Goal: Task Accomplishment & Management: Complete application form

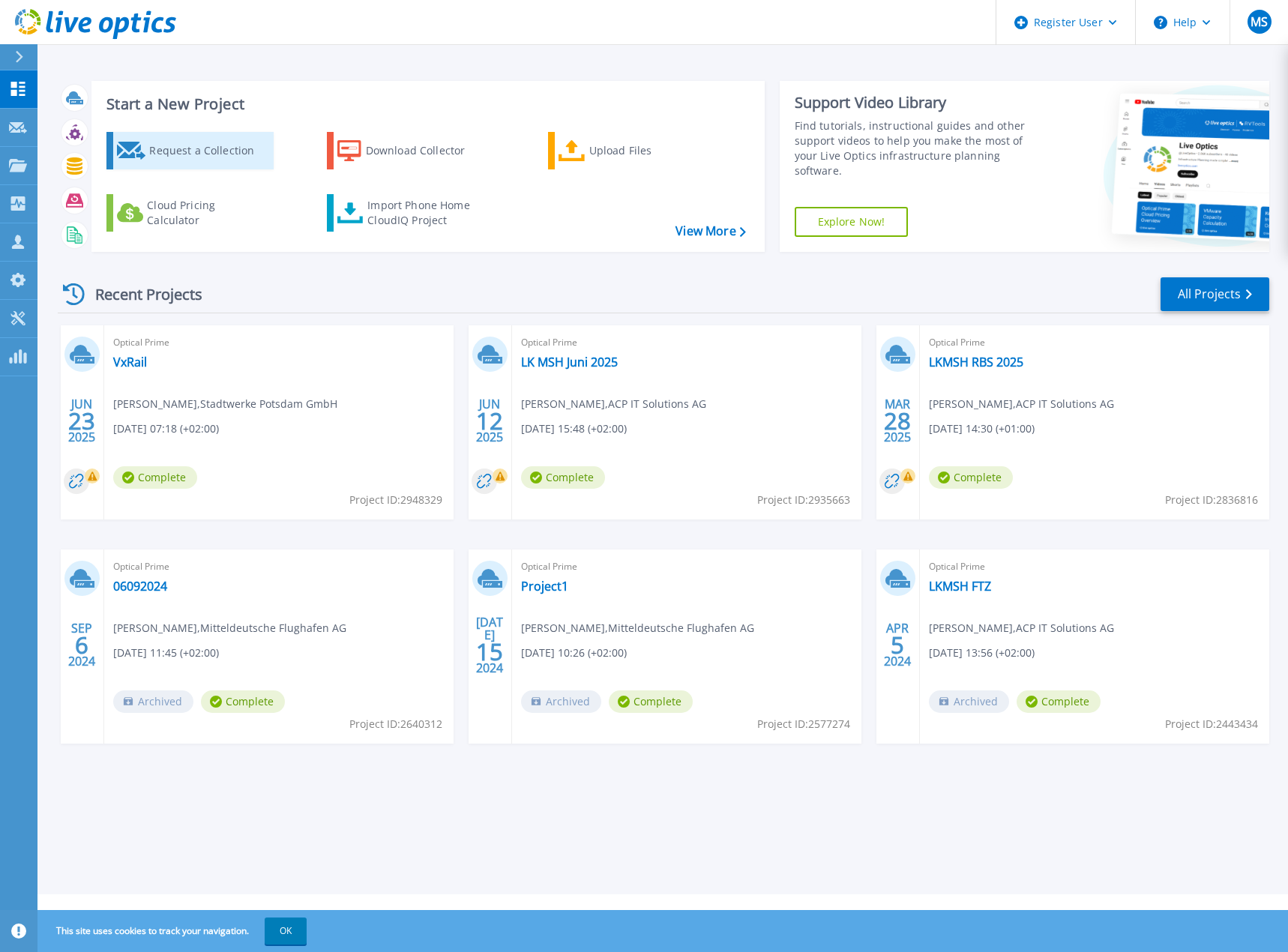
click at [184, 152] on div "Request a Collection" at bounding box center [209, 150] width 120 height 30
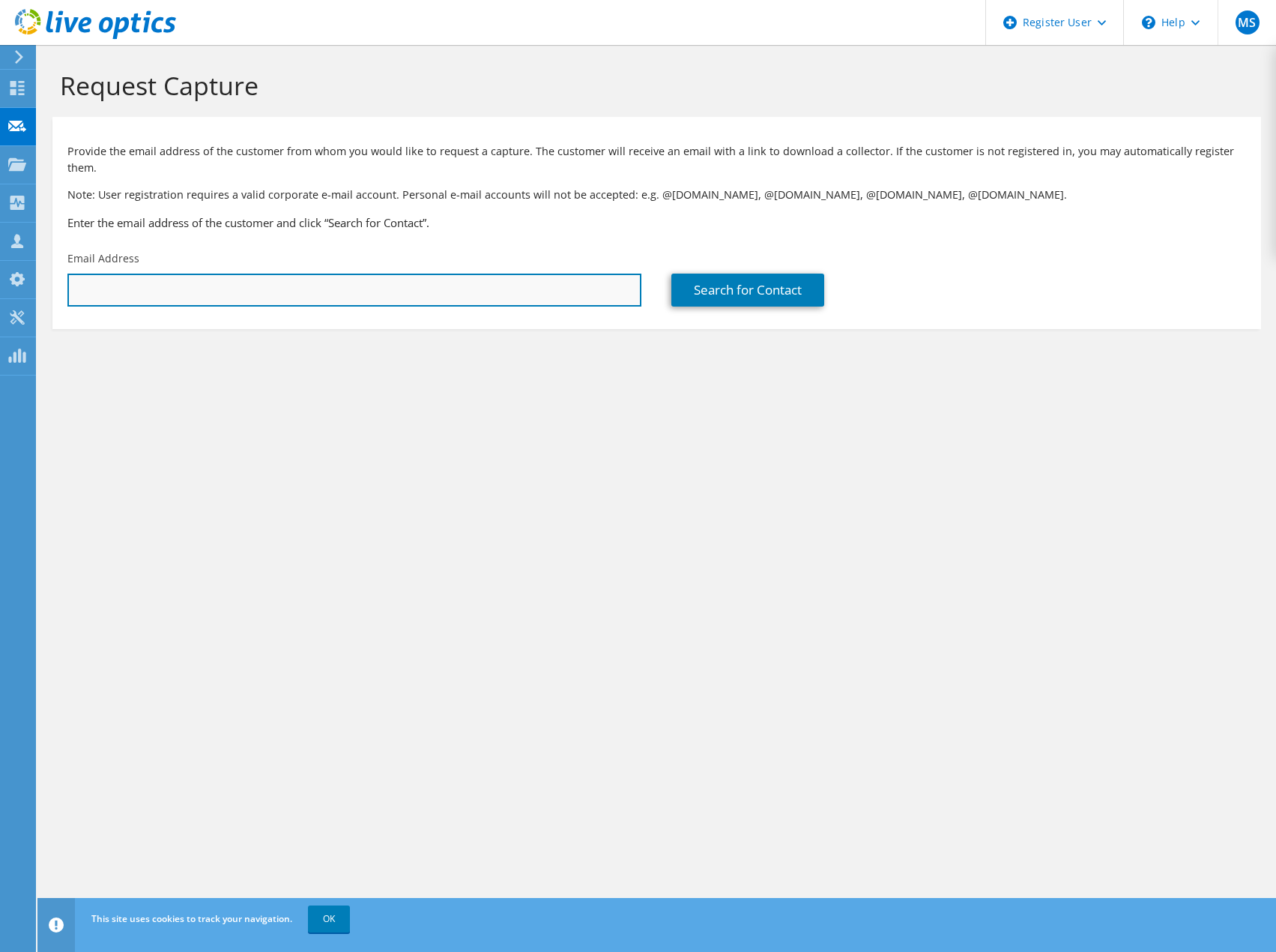
click at [149, 274] on input "text" at bounding box center [354, 290] width 574 height 33
click at [133, 274] on input "text" at bounding box center [354, 290] width 574 height 33
paste input "[PERSON_NAME][EMAIL_ADDRESS][PERSON_NAME][DOMAIN_NAME][PERSON_NAME]"
click at [307, 286] on input "[PERSON_NAME][EMAIL_ADDRESS][PERSON_NAME][DOMAIN_NAME][PERSON_NAME]" at bounding box center [354, 290] width 574 height 33
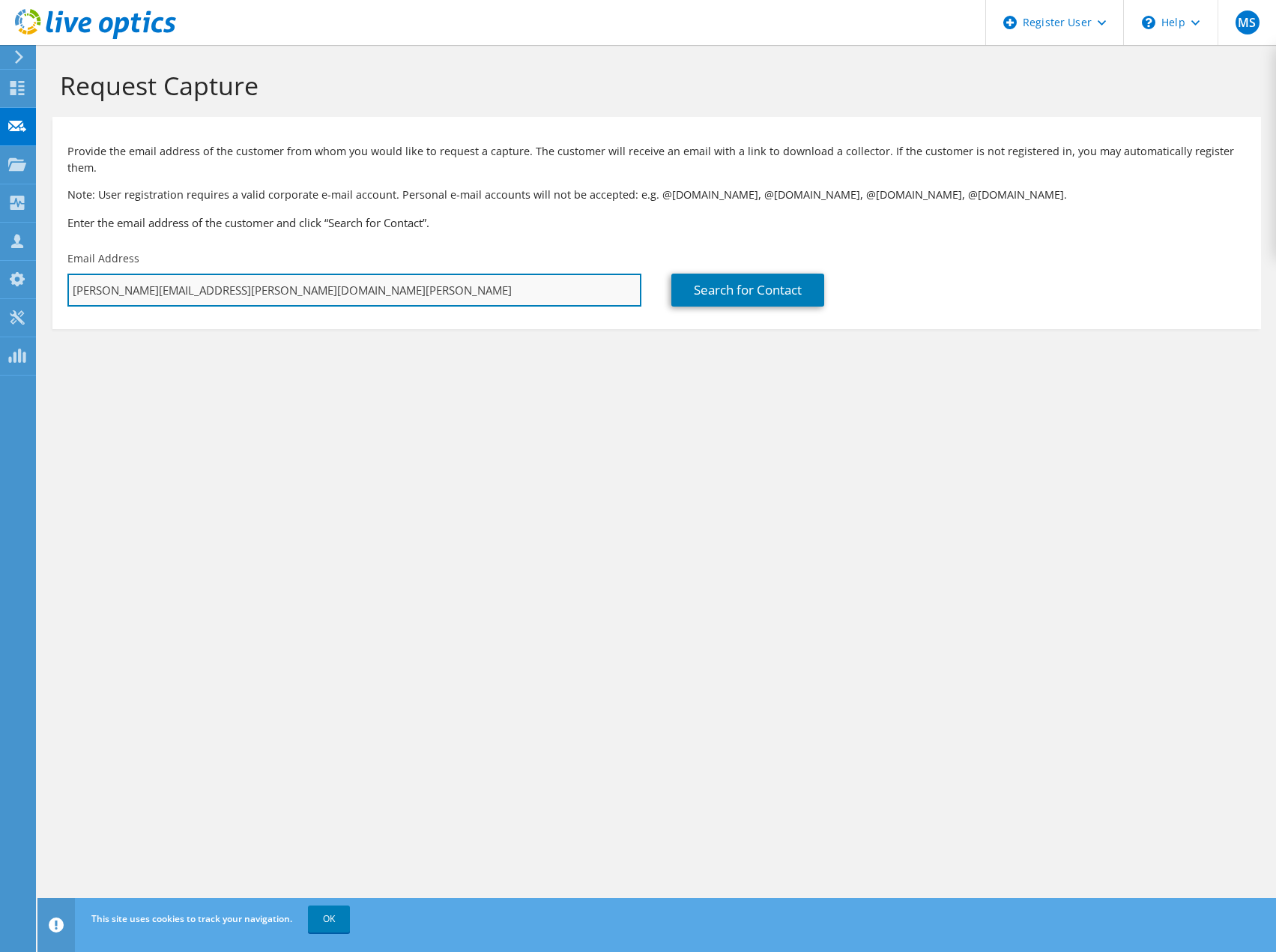
click at [306, 286] on input "[PERSON_NAME][EMAIL_ADDRESS][PERSON_NAME][DOMAIN_NAME][PERSON_NAME]" at bounding box center [354, 290] width 574 height 33
paste input "[PERSON_NAME].tschiedel"
type input "[PERSON_NAME][EMAIL_ADDRESS][DOMAIN_NAME][PERSON_NAME]"
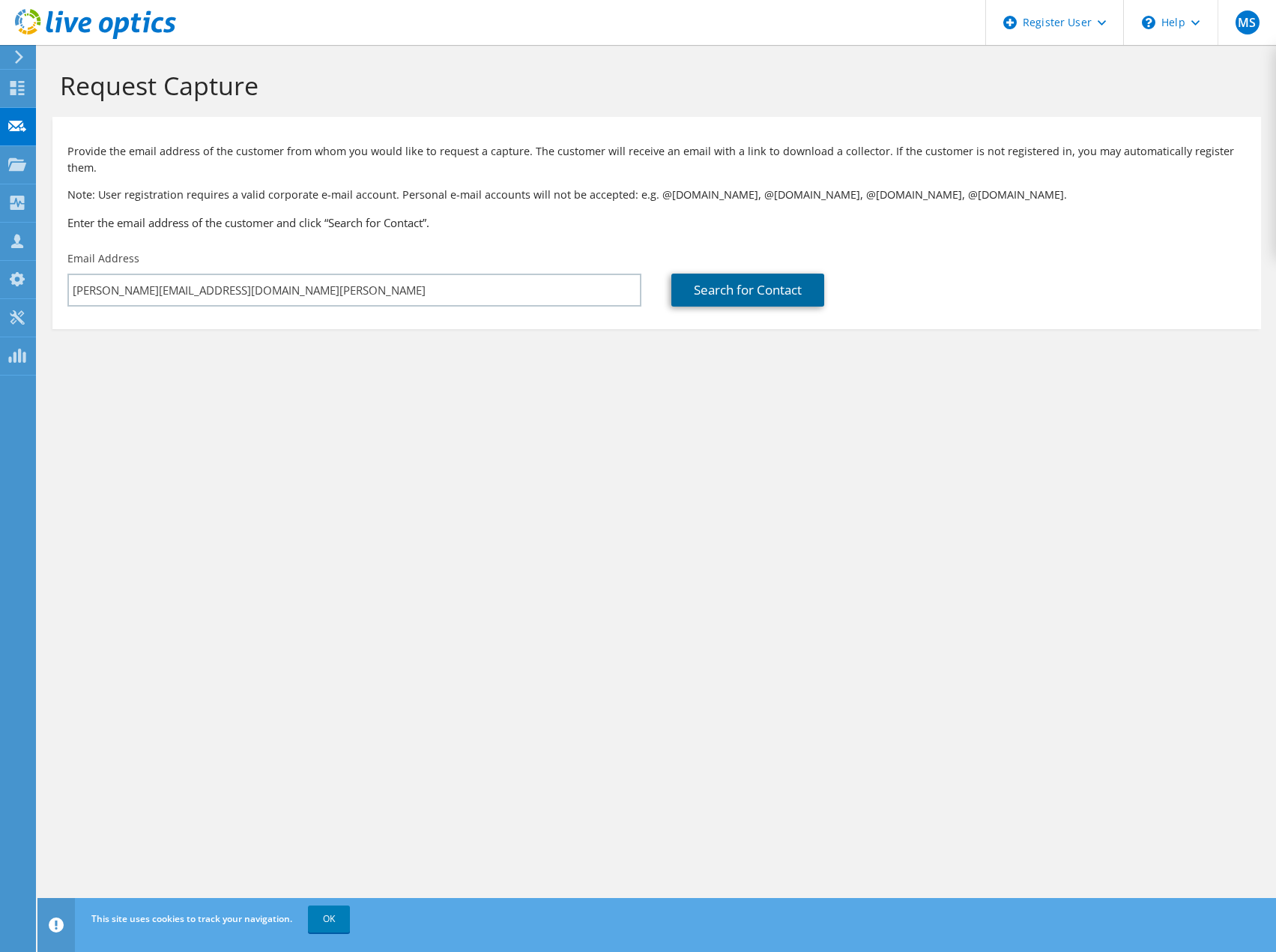
click at [739, 274] on link "Search for Contact" at bounding box center [748, 290] width 153 height 33
type input "Kreisverwaltung [GEOGRAPHIC_DATA]"
type input "[PERSON_NAME]"
type input "Tschiedel"
type input "[GEOGRAPHIC_DATA]"
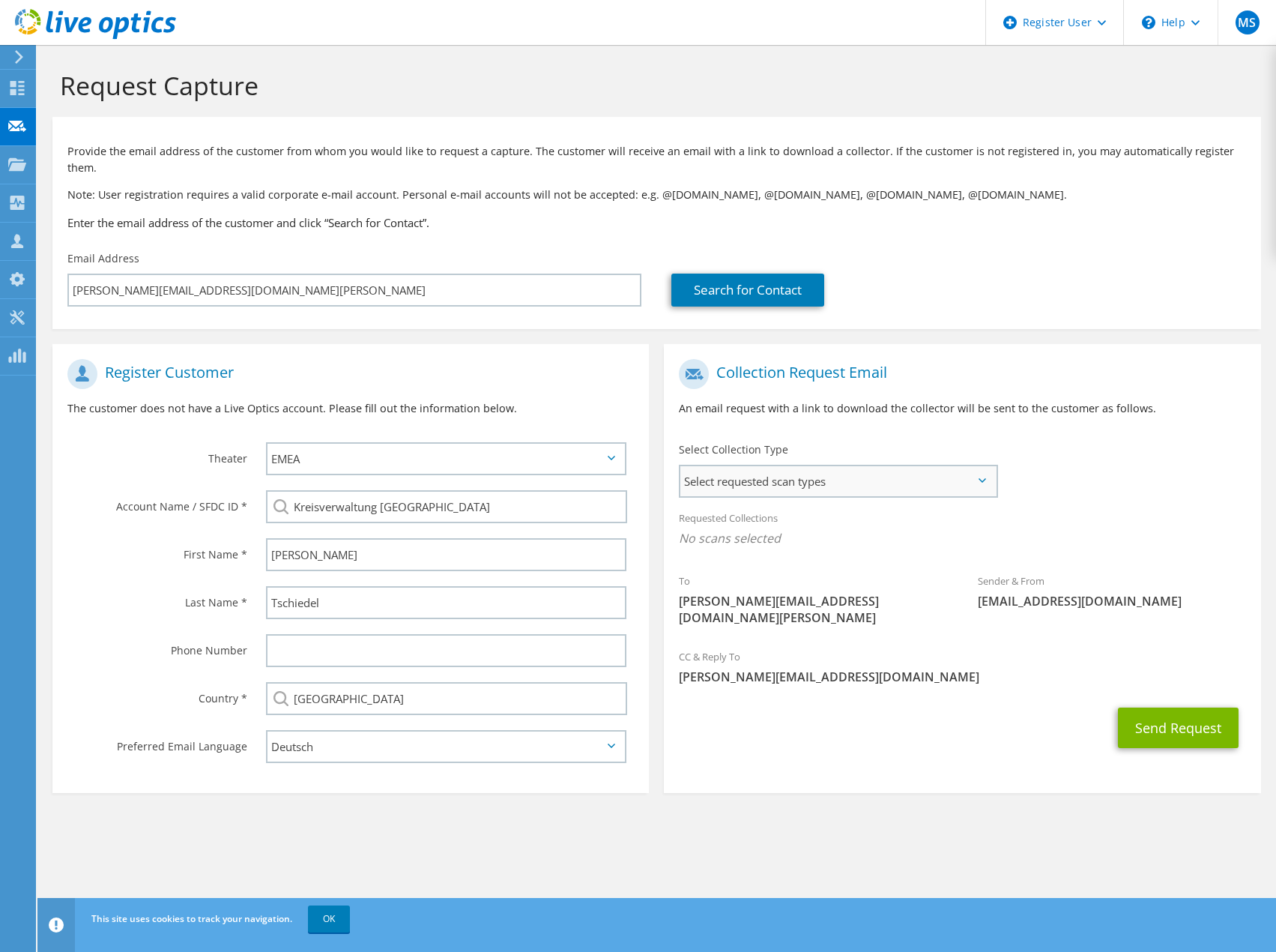
click at [746, 470] on span "Select requested scan types" at bounding box center [838, 481] width 315 height 30
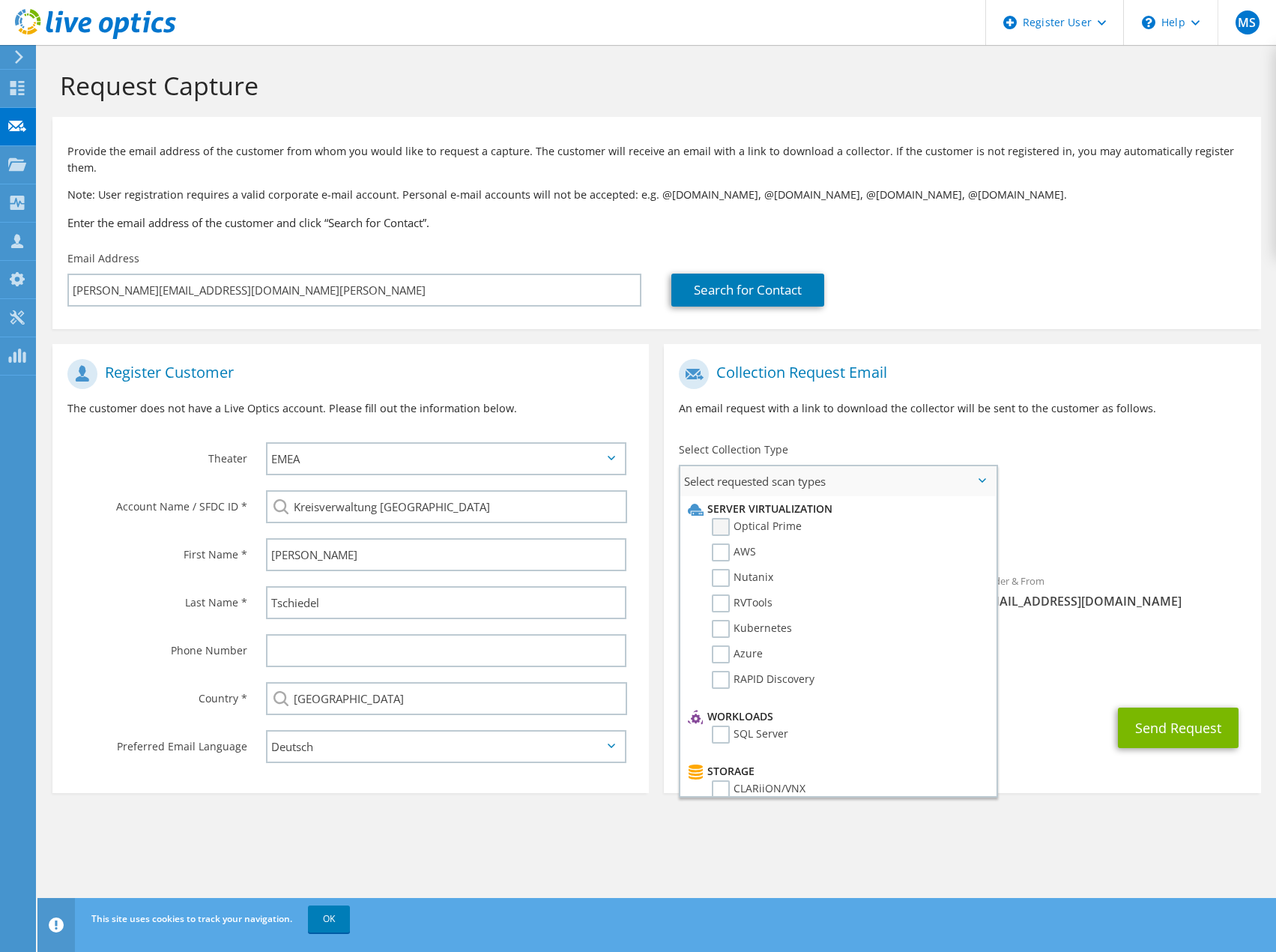
click at [723, 518] on label "Optical Prime" at bounding box center [757, 527] width 90 height 18
click at [0, 0] on input "Optical Prime" at bounding box center [0, 0] width 0 height 0
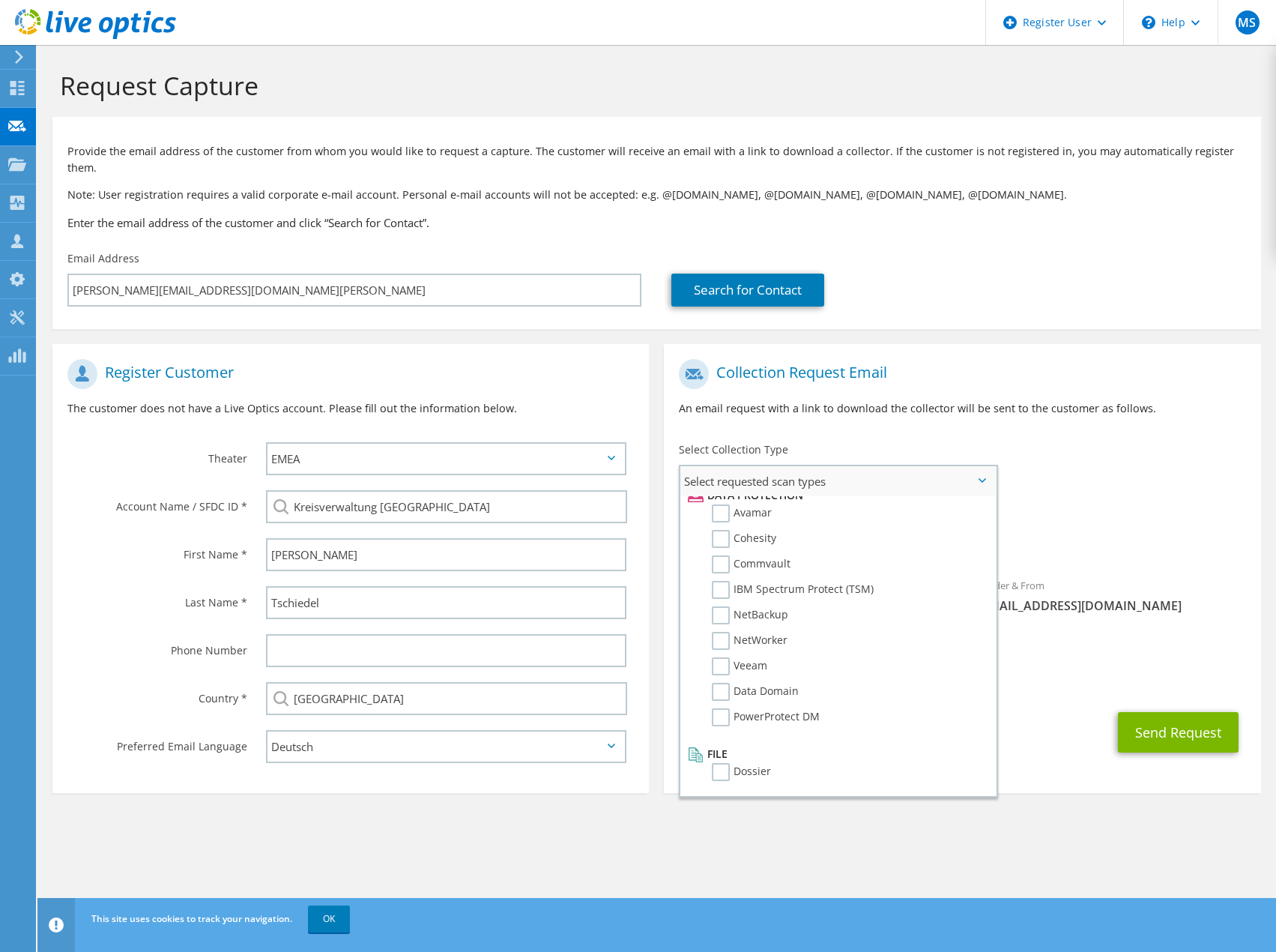
scroll to position [587, 0]
click at [329, 919] on link "OK" at bounding box center [329, 918] width 42 height 27
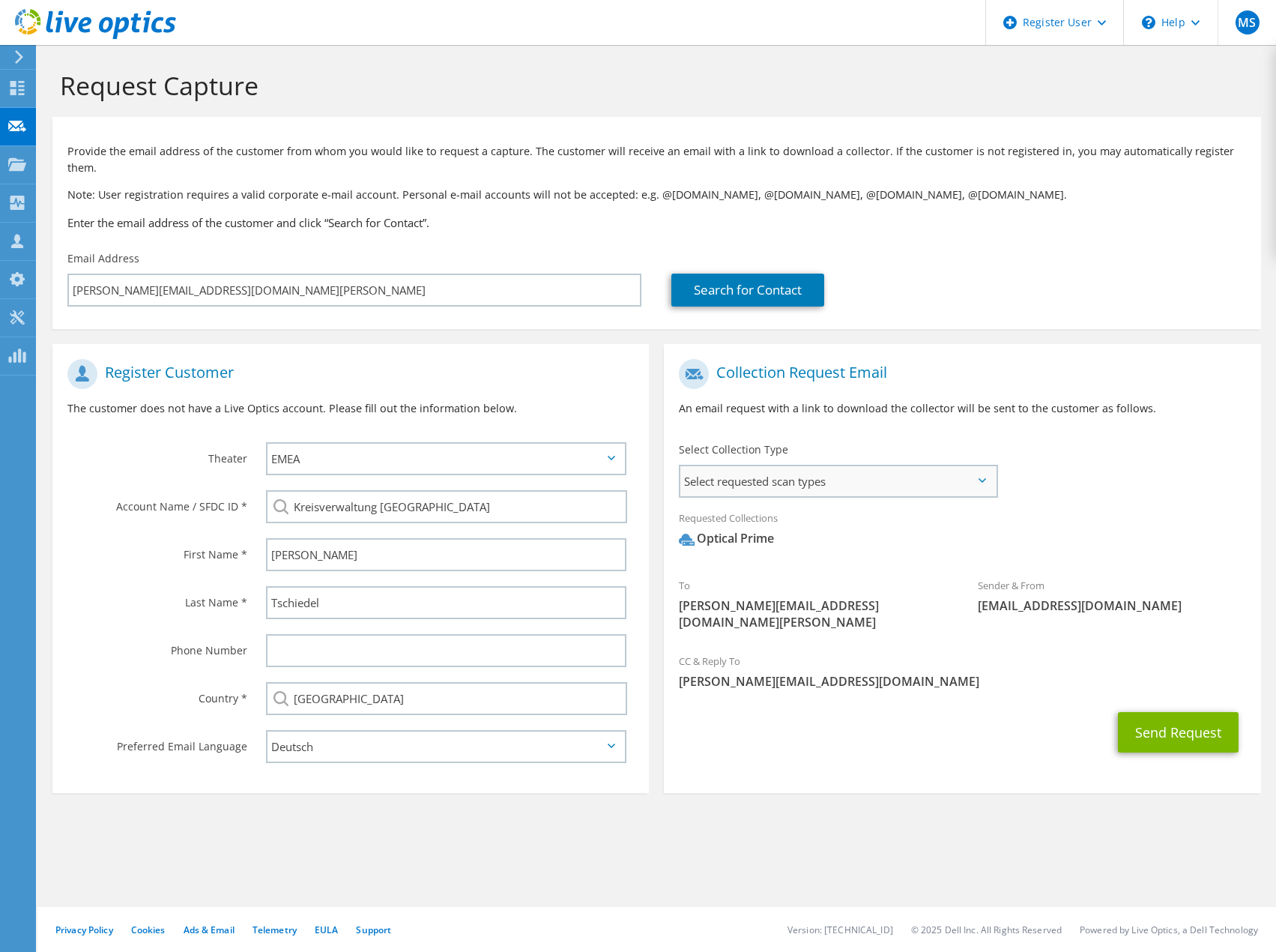
click at [973, 466] on span "Select requested scan types" at bounding box center [838, 481] width 315 height 30
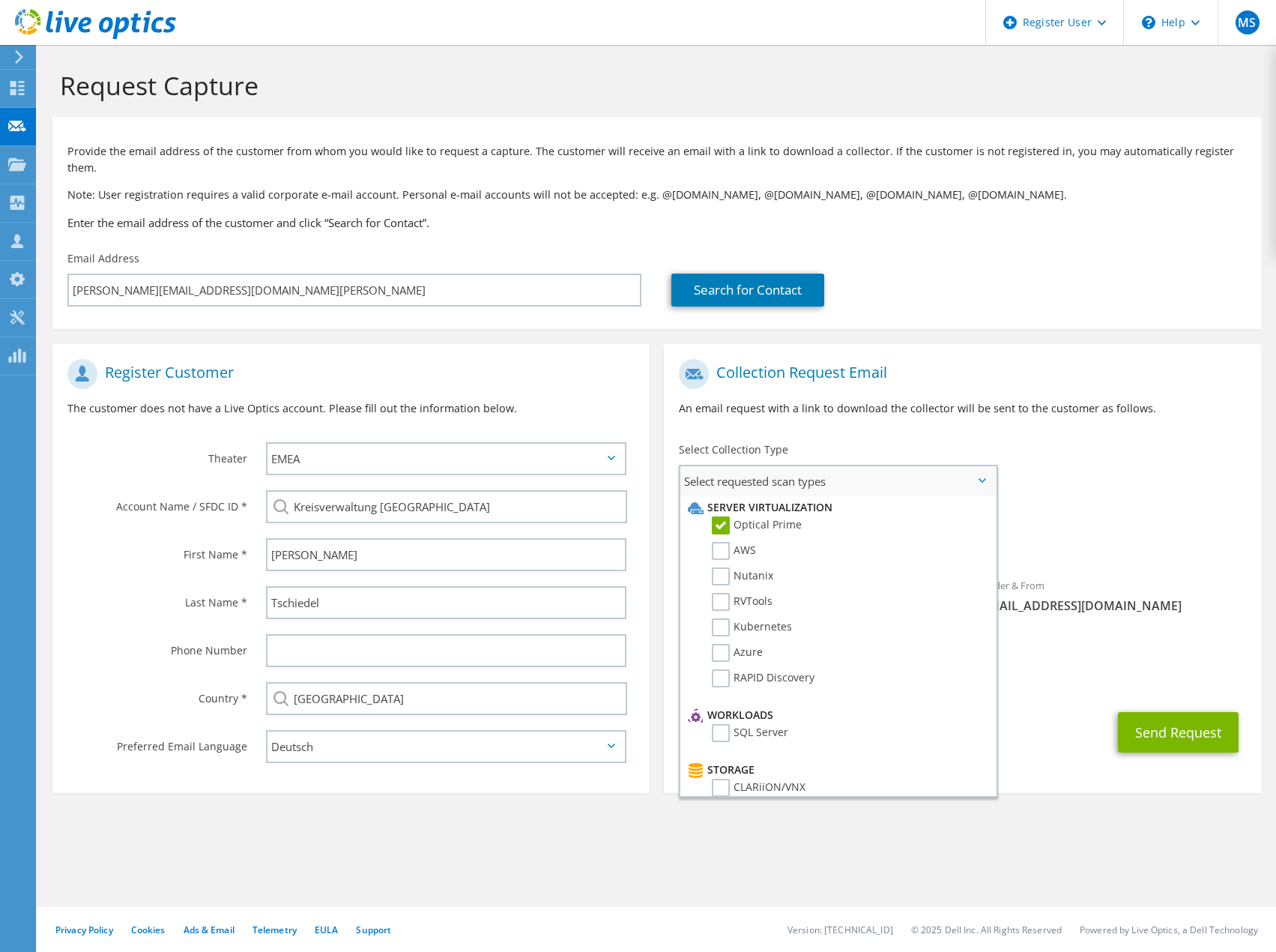
scroll to position [0, 0]
click at [1153, 502] on div "Requested Collections No scans selected Optical Prime" at bounding box center [962, 532] width 597 height 60
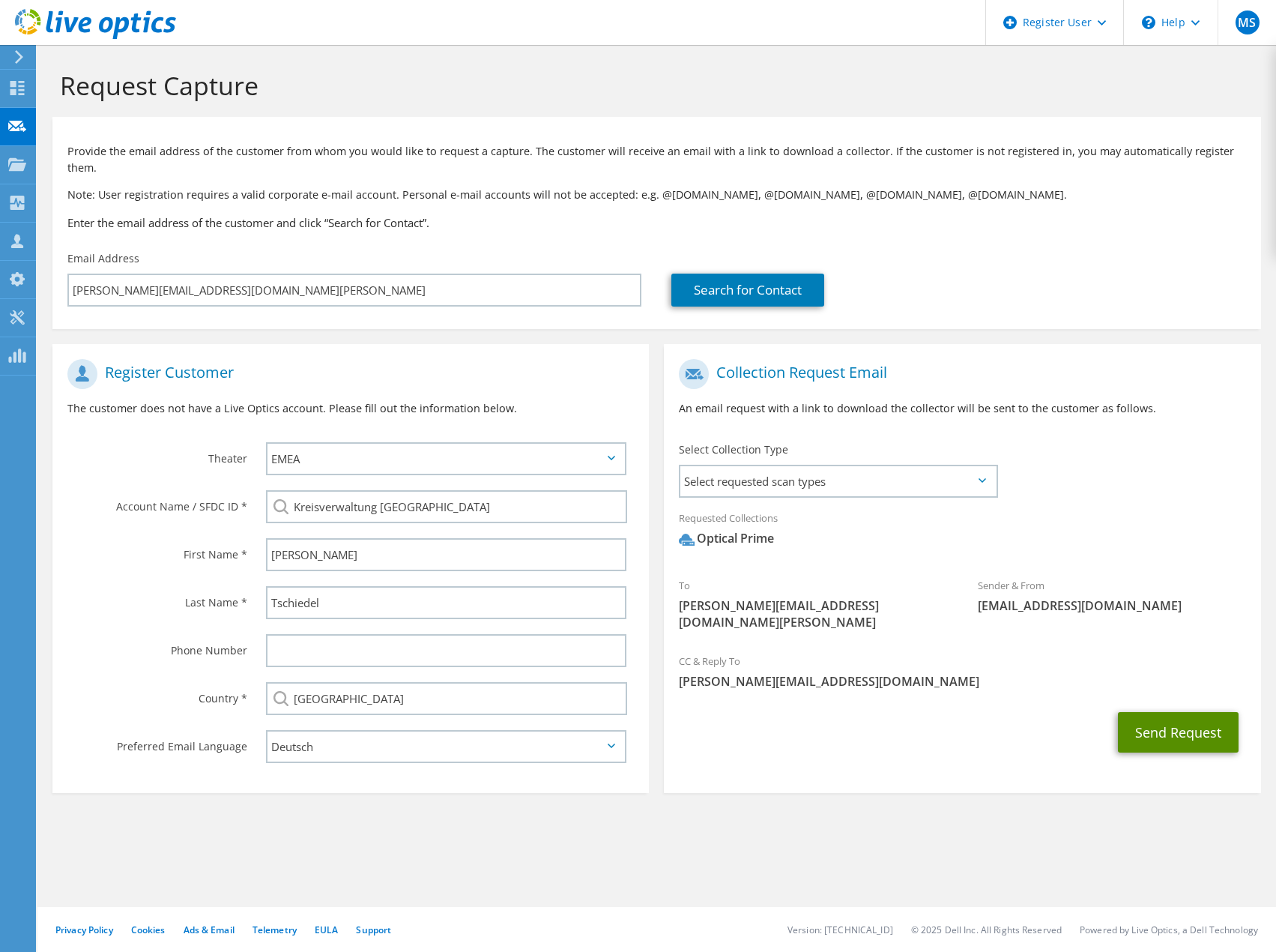
click at [1209, 712] on button "Send Request" at bounding box center [1178, 732] width 120 height 40
